Goal: Share content: Share content

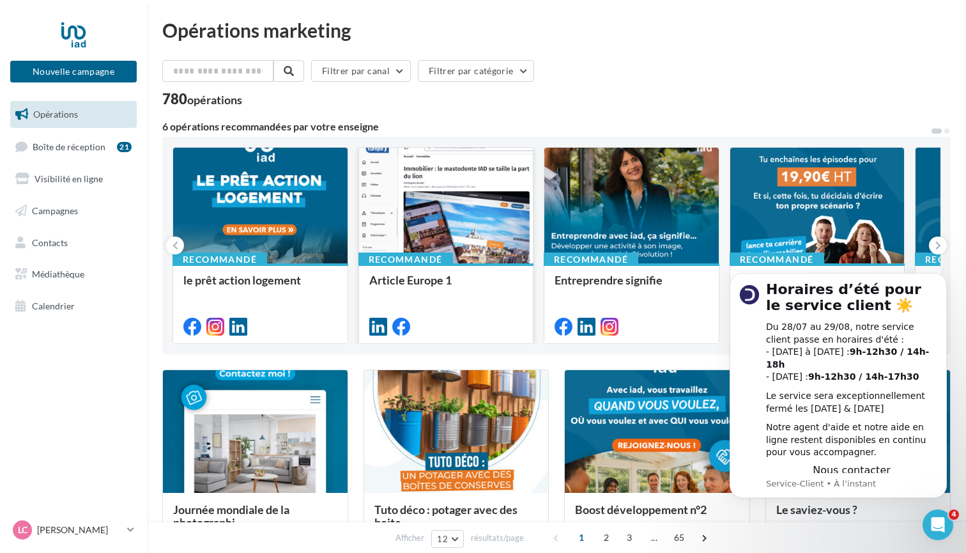
click at [454, 211] on div at bounding box center [446, 206] width 174 height 117
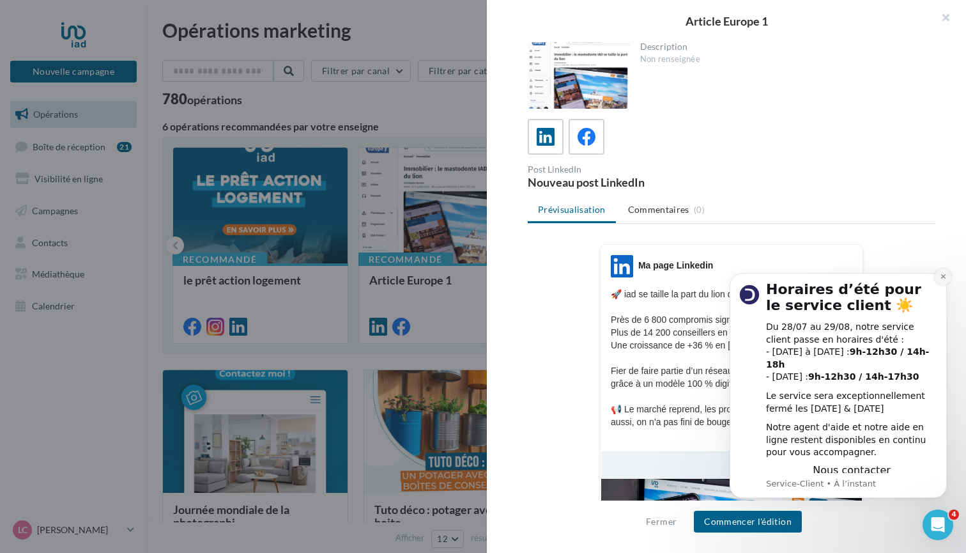
click at [943, 280] on icon "Dismiss notification" at bounding box center [943, 276] width 7 height 7
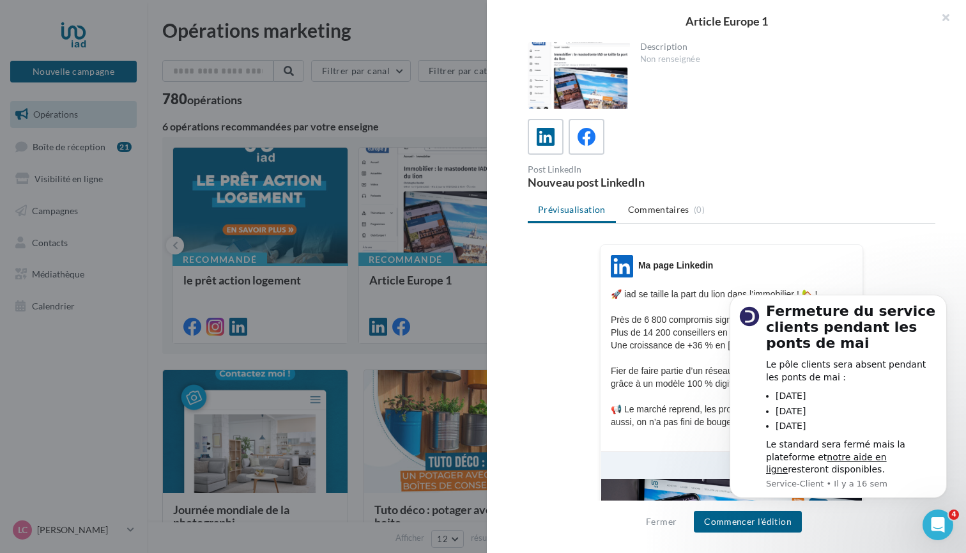
click at [943, 293] on body "Fermeture du service clients pendant les ponts de mai Le pôle clients sera abse…" at bounding box center [838, 398] width 245 height 231
click at [726, 520] on button "Commencer l'édition" at bounding box center [748, 522] width 108 height 22
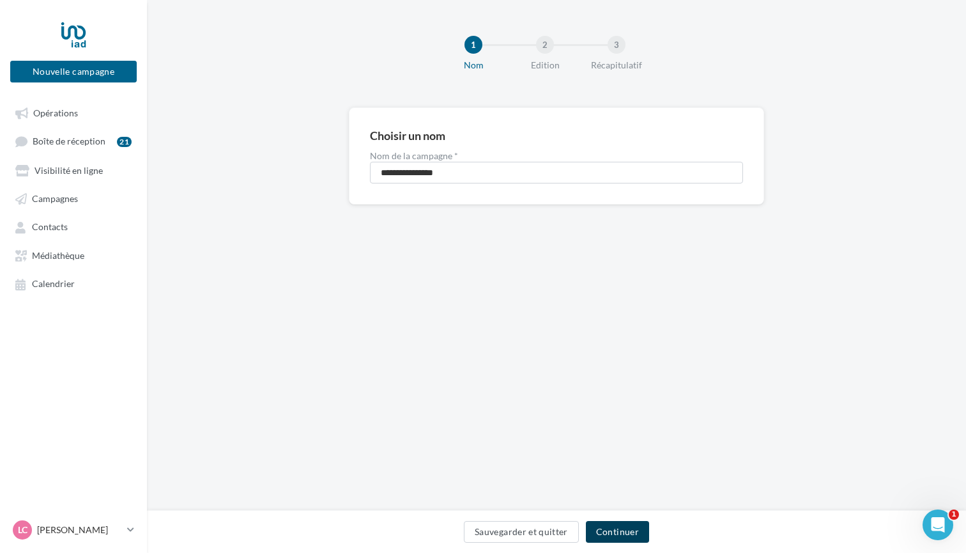
click at [625, 530] on button "Continuer" at bounding box center [617, 532] width 63 height 22
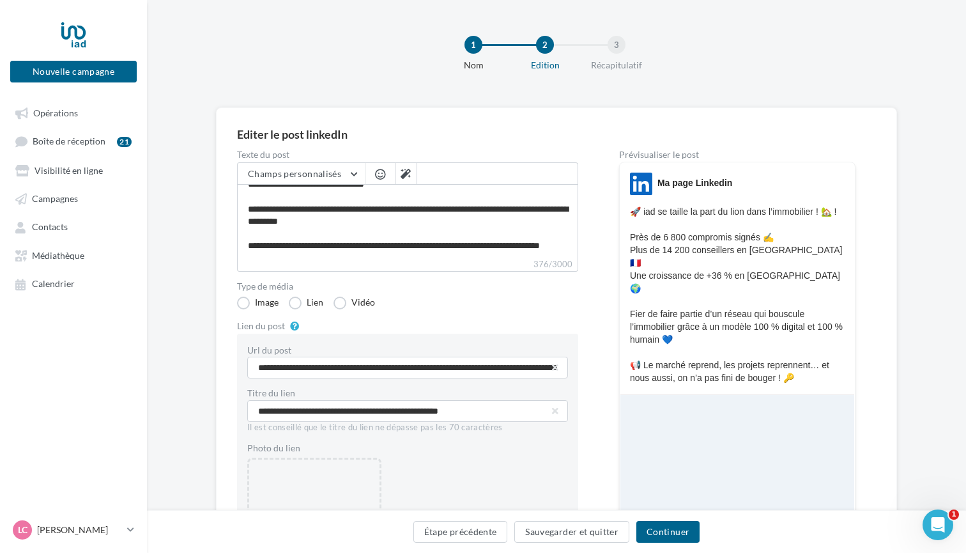
scroll to position [71, 0]
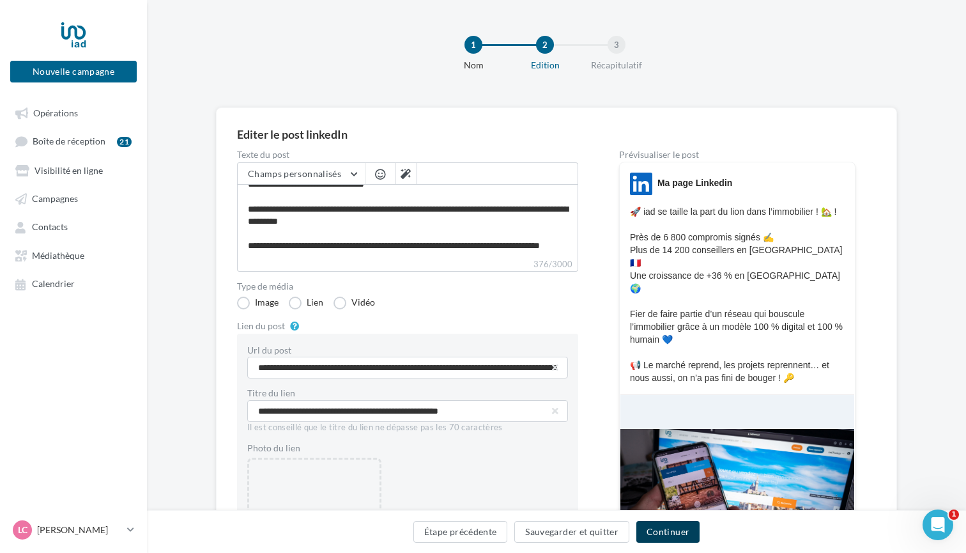
click at [679, 540] on button "Continuer" at bounding box center [668, 532] width 63 height 22
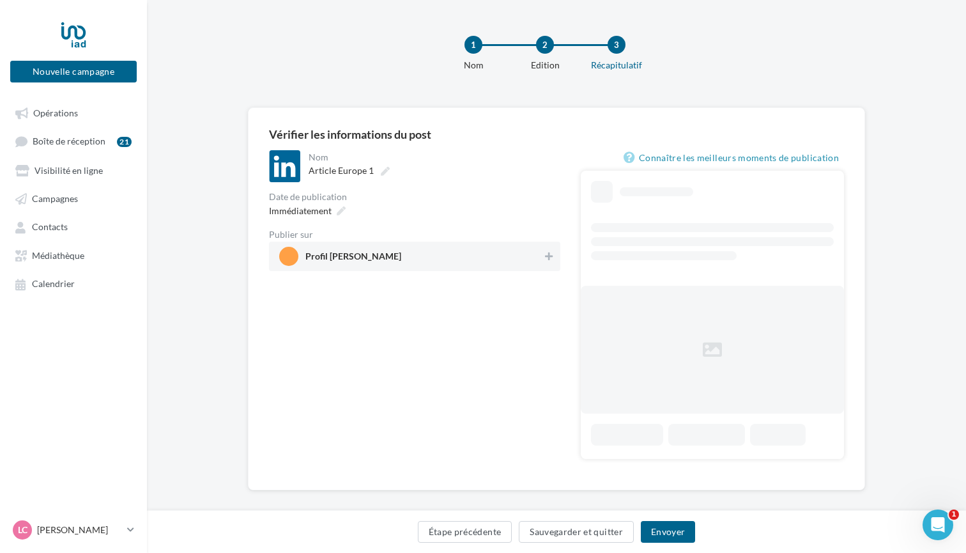
click at [540, 263] on span "Profil [PERSON_NAME]" at bounding box center [410, 256] width 263 height 19
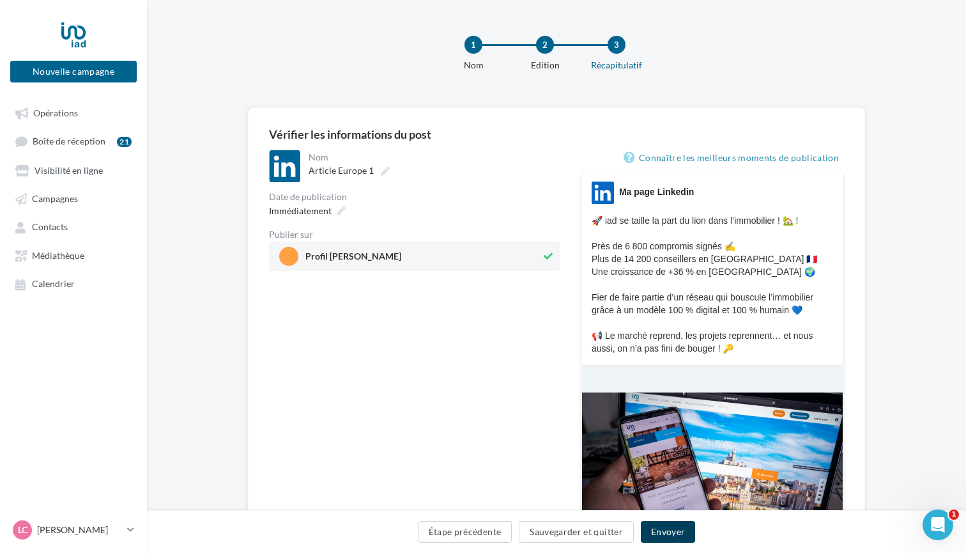
click at [664, 530] on button "Envoyer" at bounding box center [668, 532] width 54 height 22
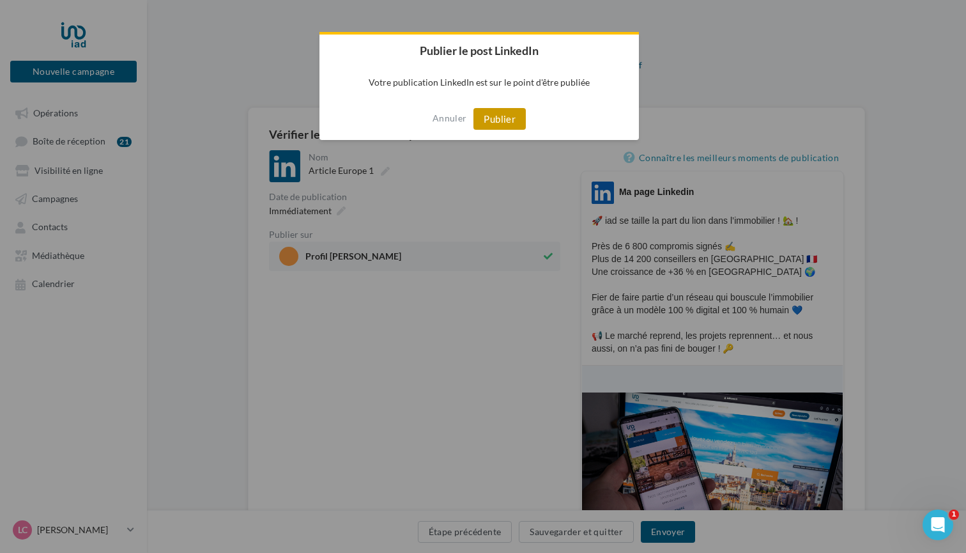
click at [495, 117] on button "Publier" at bounding box center [500, 119] width 52 height 22
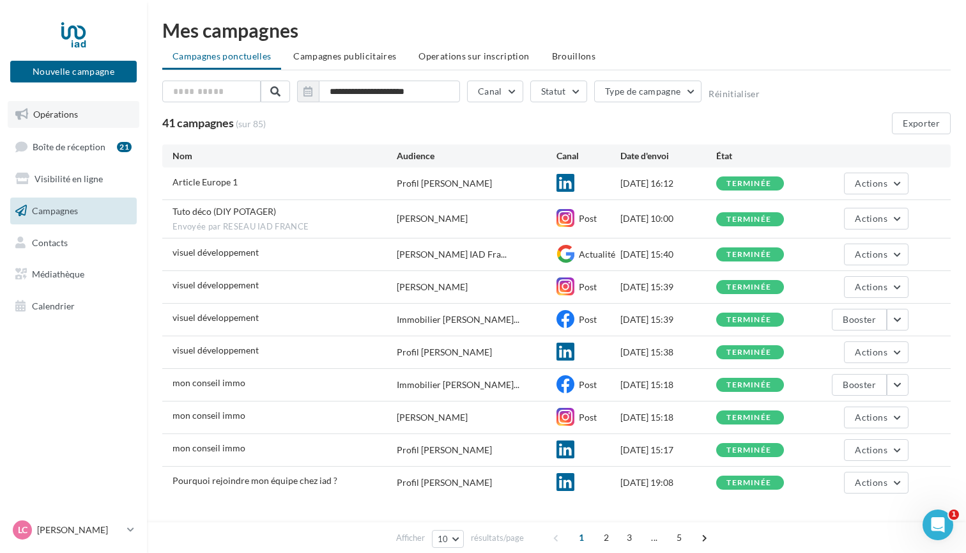
click at [62, 117] on span "Opérations" at bounding box center [55, 114] width 45 height 11
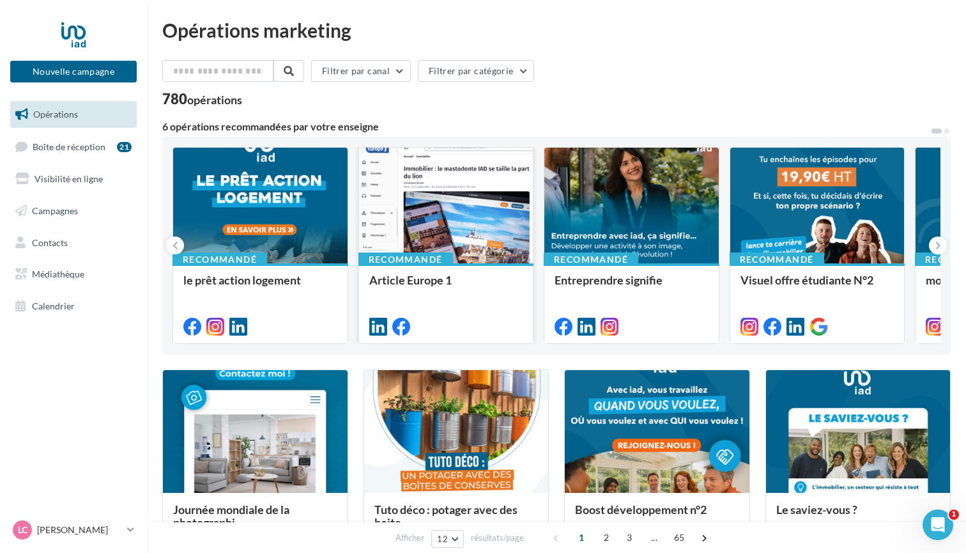
click at [481, 206] on div at bounding box center [446, 206] width 174 height 117
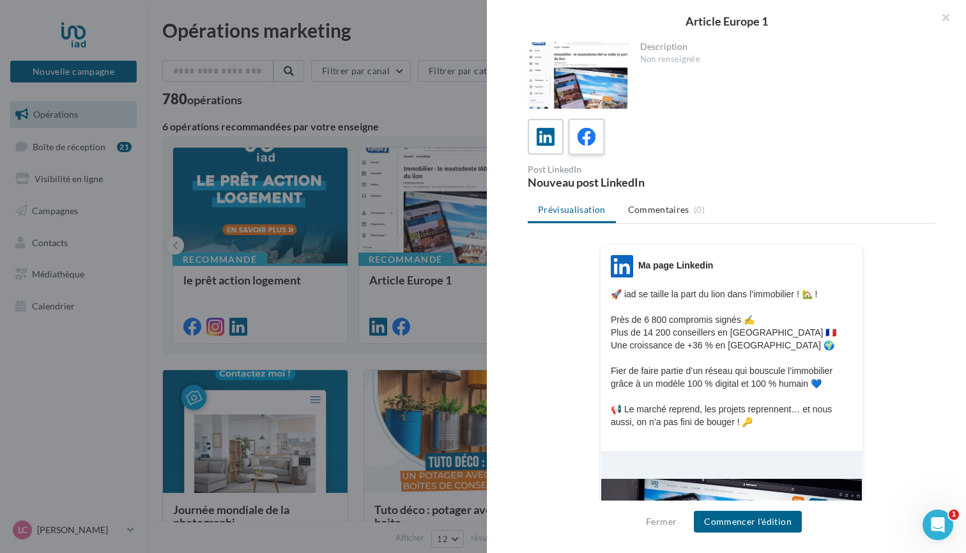
click at [598, 136] on div at bounding box center [587, 137] width 24 height 24
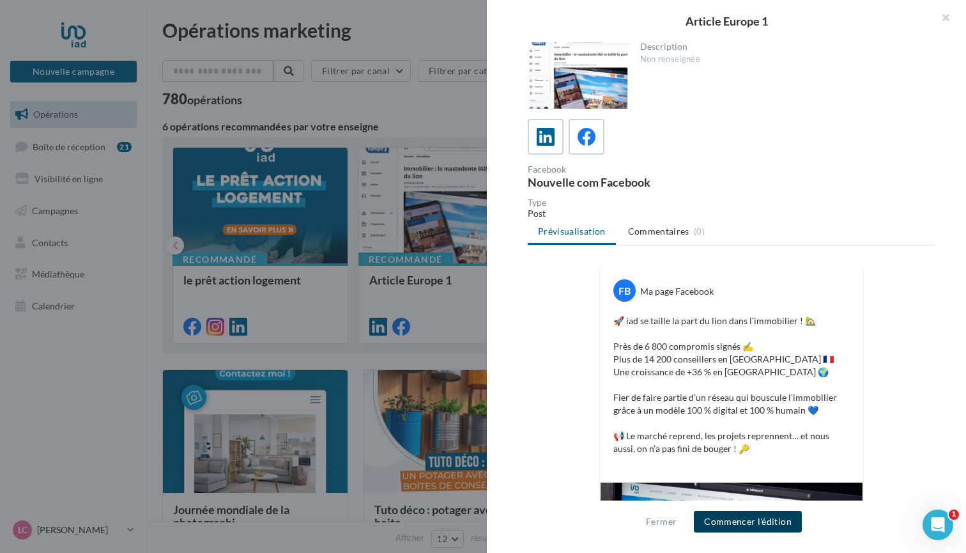
click at [738, 515] on button "Commencer l'édition" at bounding box center [748, 522] width 108 height 22
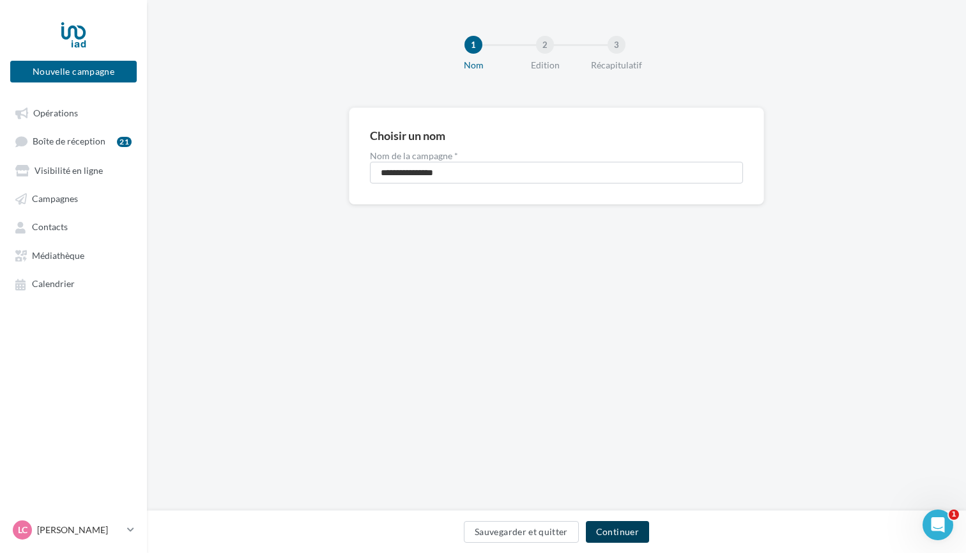
click at [625, 533] on button "Continuer" at bounding box center [617, 532] width 63 height 22
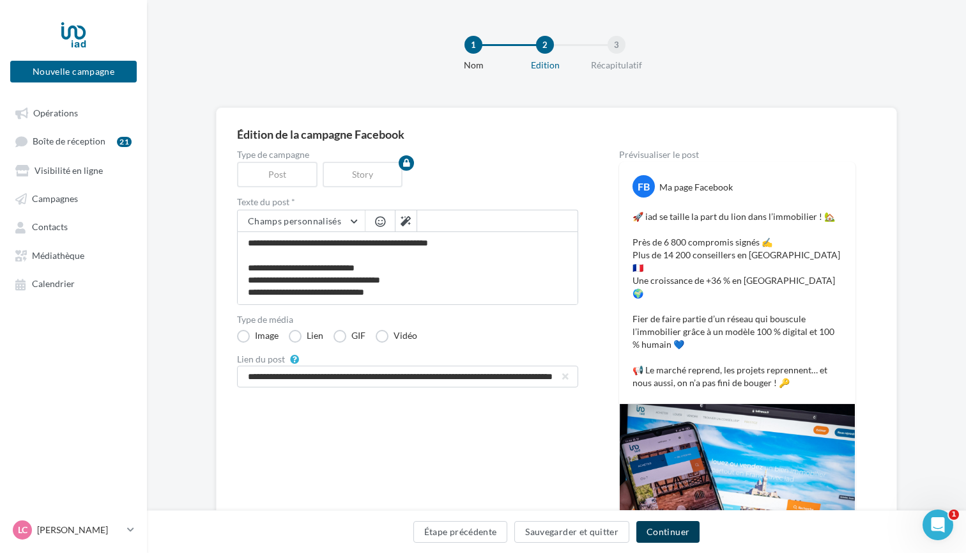
click at [676, 529] on button "Continuer" at bounding box center [668, 532] width 63 height 22
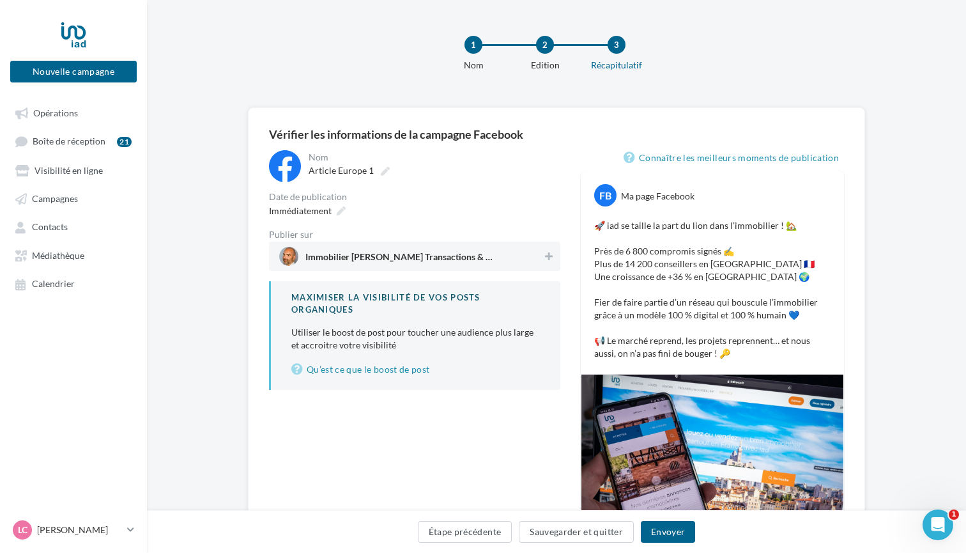
click at [553, 248] on div "Immobilier Ludovic Chalindar Transactions & Développement, postulez-ici" at bounding box center [414, 256] width 291 height 29
click at [666, 529] on button "Envoyer" at bounding box center [668, 532] width 54 height 22
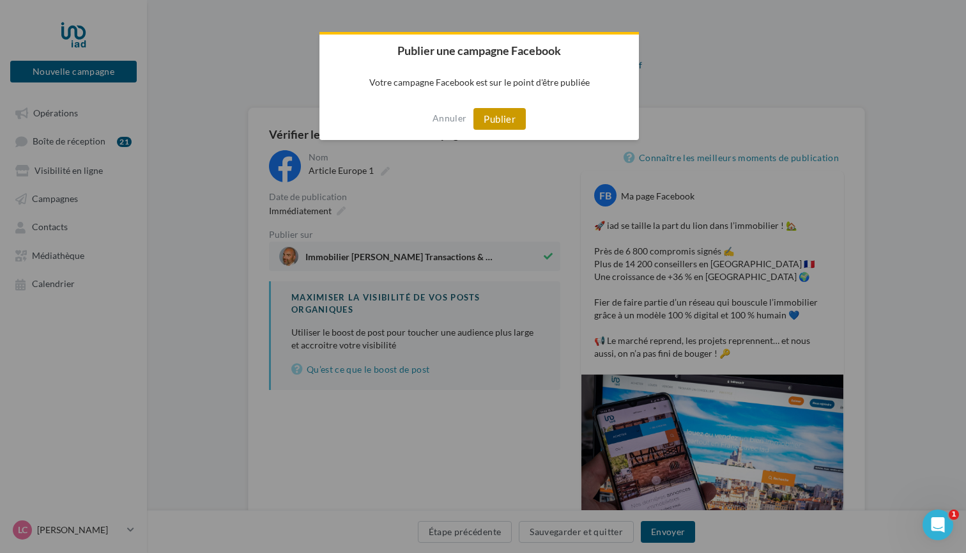
click at [512, 125] on button "Publier" at bounding box center [500, 119] width 52 height 22
